Goal: Task Accomplishment & Management: Manage account settings

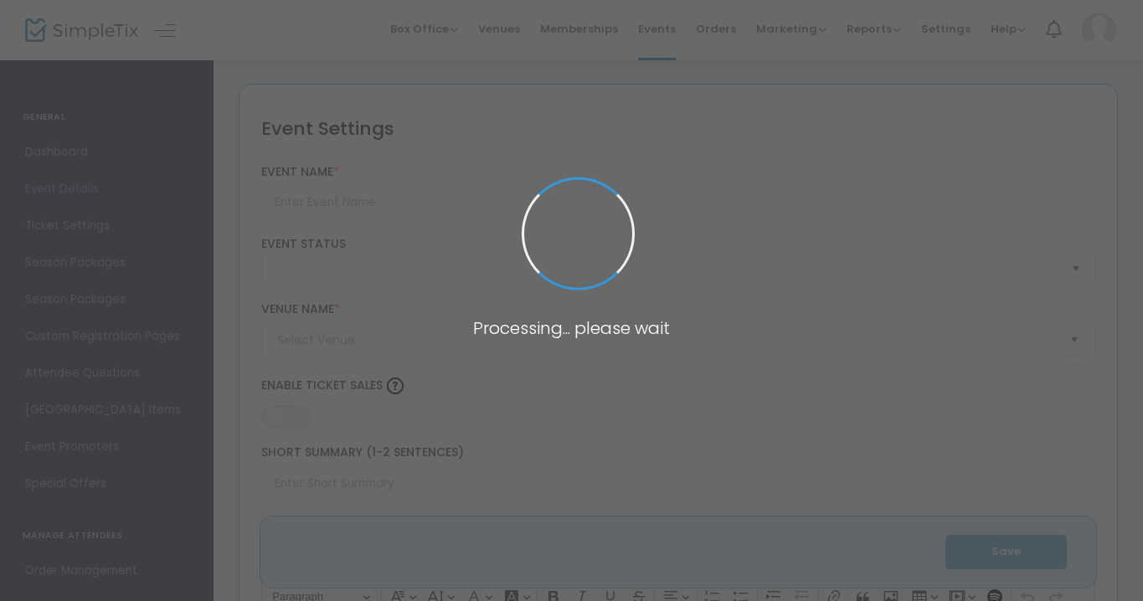
type input "FPU Women's Lacrosse Clinic"
type textarea "Event Timing: [DATE] 9:30-12pmEvent Address: [GEOGRAPHIC_DATA][STREET_ADDRESS] …"
type input "Buy Tickets"
type input "Sodexo Field (2022 - OLD 10)"
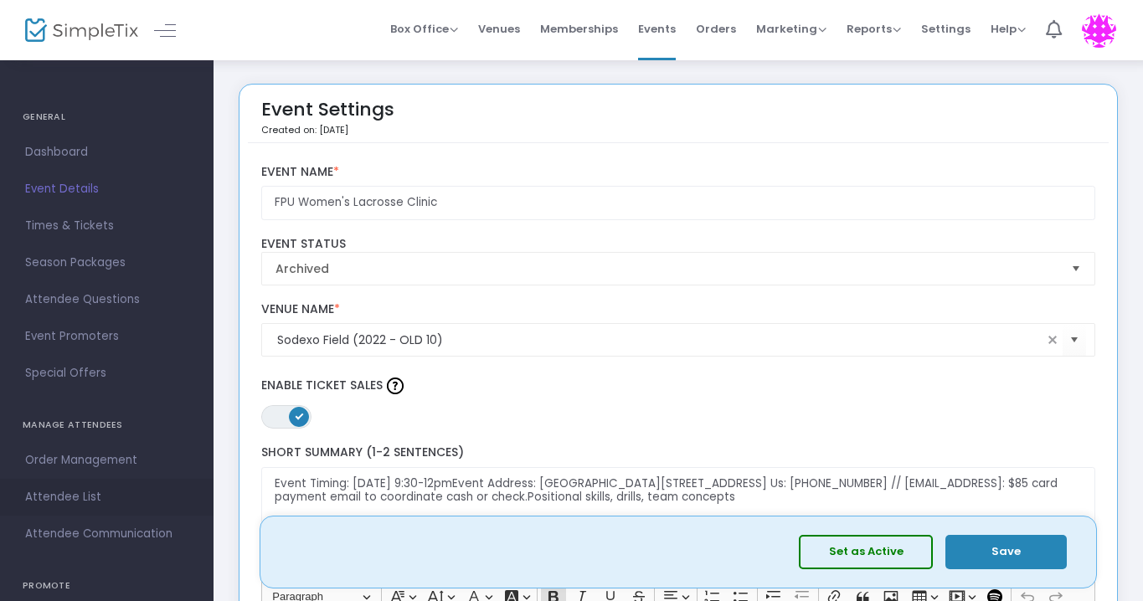
click at [64, 503] on span "Attendee List" at bounding box center [106, 498] width 163 height 22
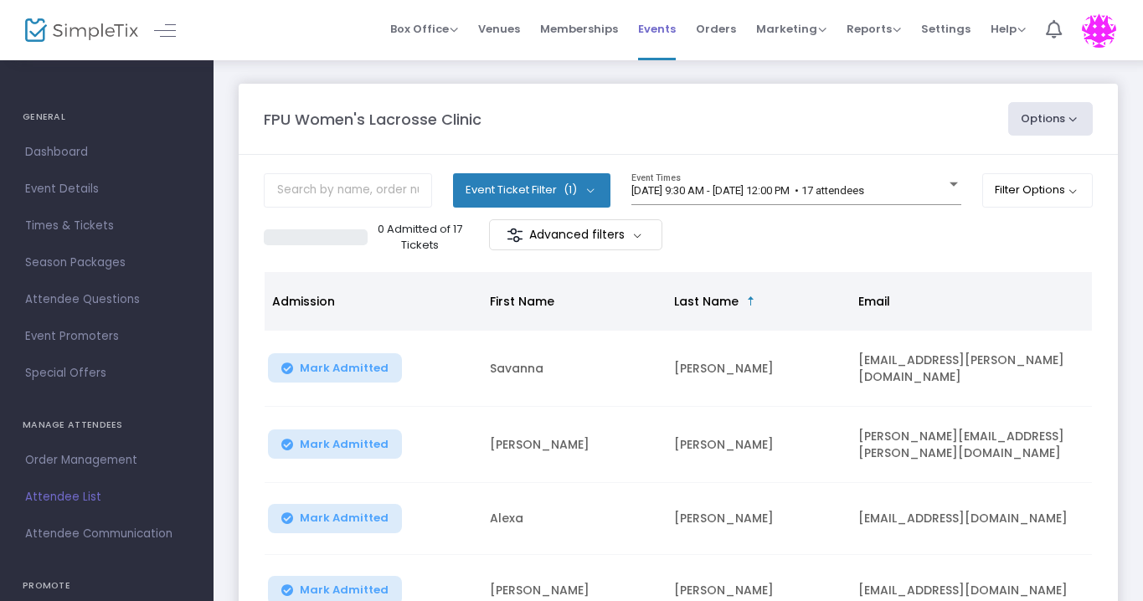
click at [649, 35] on span "Events" at bounding box center [657, 29] width 38 height 43
